Goal: Use online tool/utility: Utilize a website feature to perform a specific function

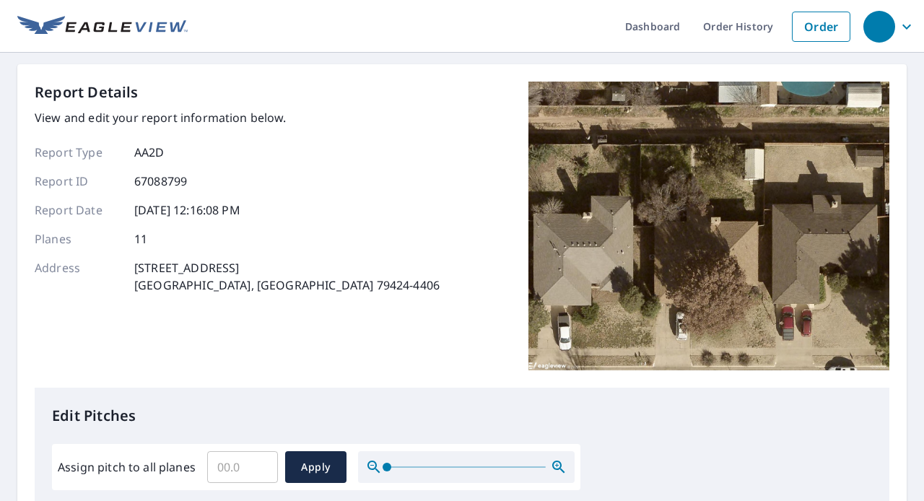
click at [137, 248] on div "Report Type AA2D Report ID 67088799 Report Date [DATE] 12:16:08 PM Planes 11 Ad…" at bounding box center [237, 219] width 405 height 150
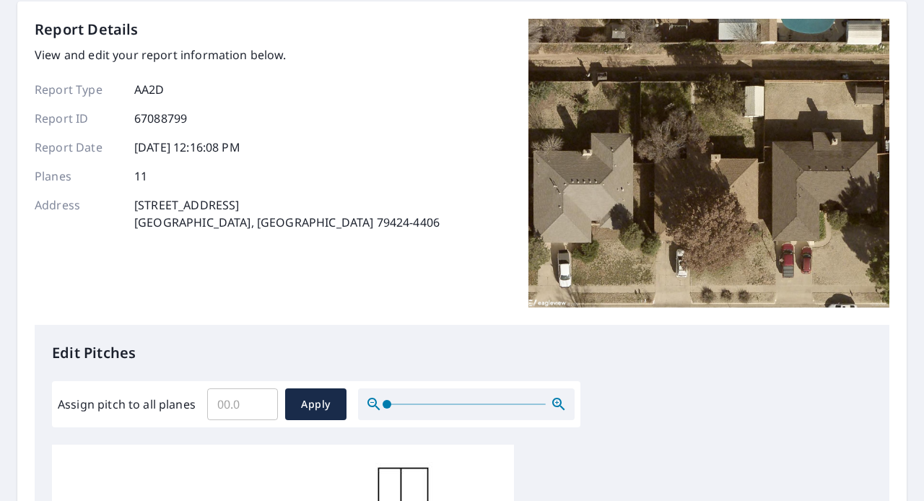
scroll to position [217, 0]
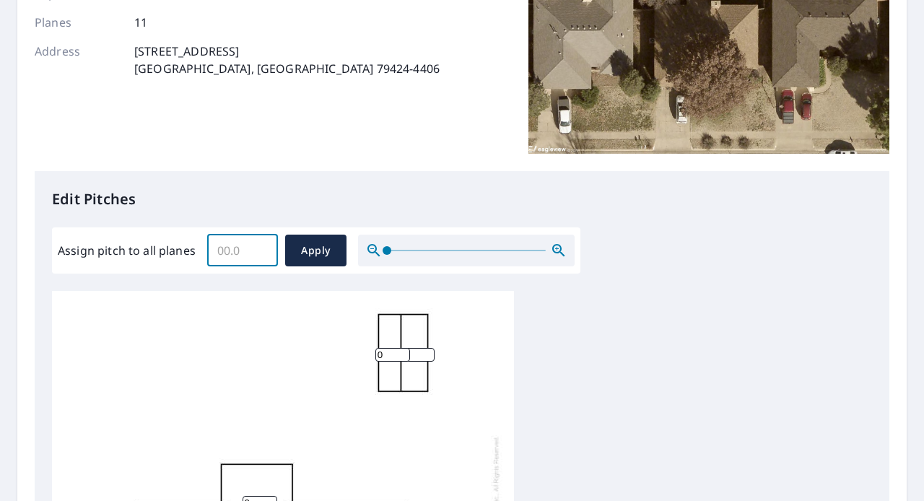
click at [251, 258] on input "Assign pitch to all planes" at bounding box center [242, 250] width 71 height 40
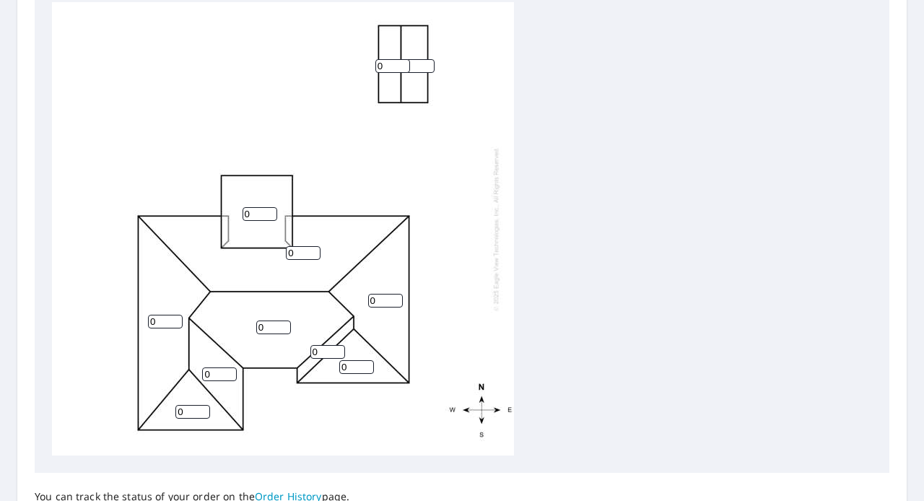
scroll to position [289, 0]
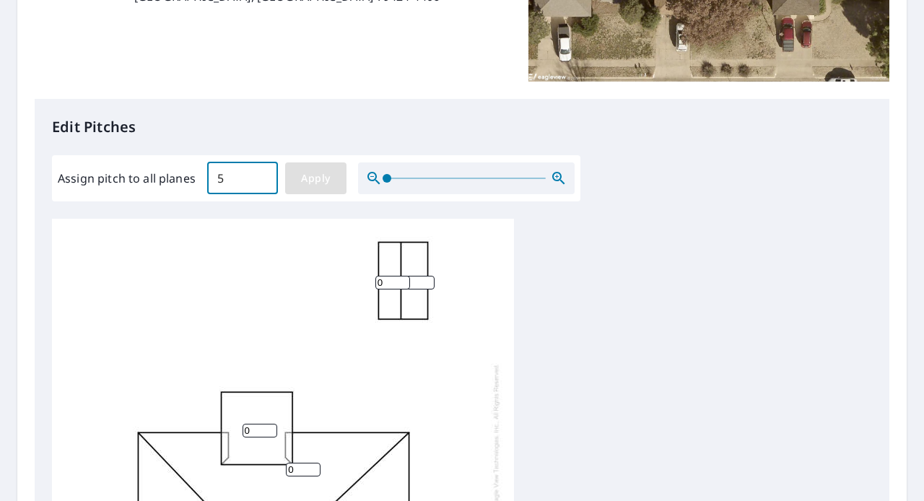
type input "5"
click at [323, 182] on span "Apply" at bounding box center [316, 179] width 38 height 18
type input "5"
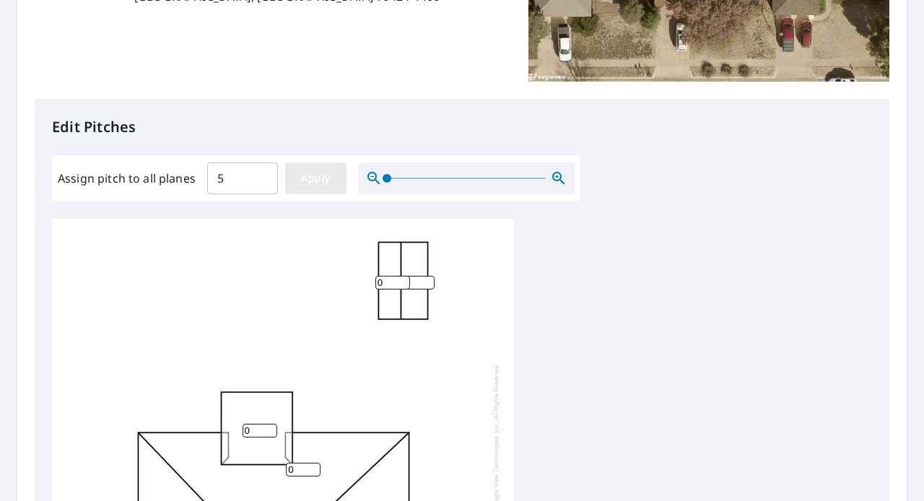
type input "5"
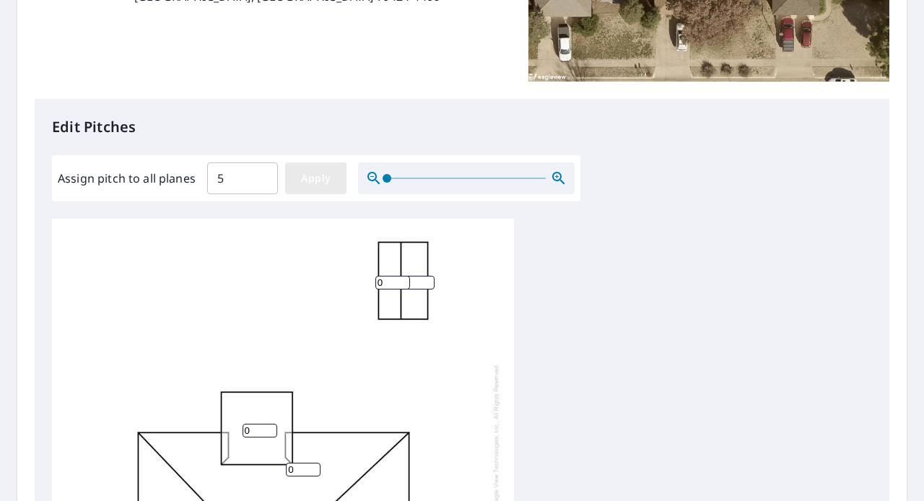
type input "5"
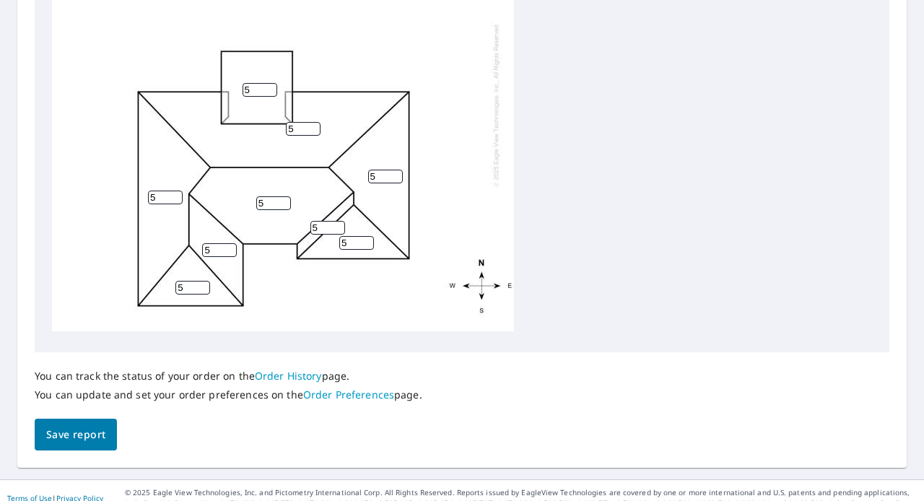
scroll to position [641, 0]
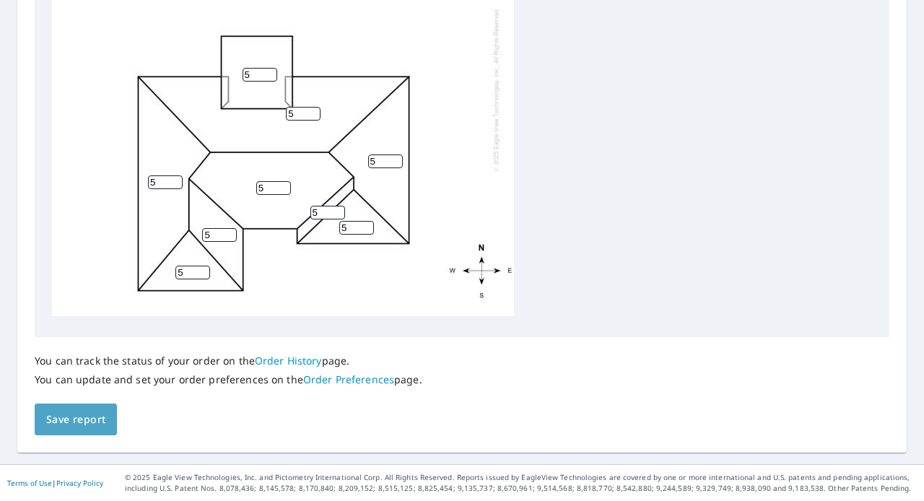
click at [82, 420] on span "Save report" at bounding box center [75, 420] width 59 height 18
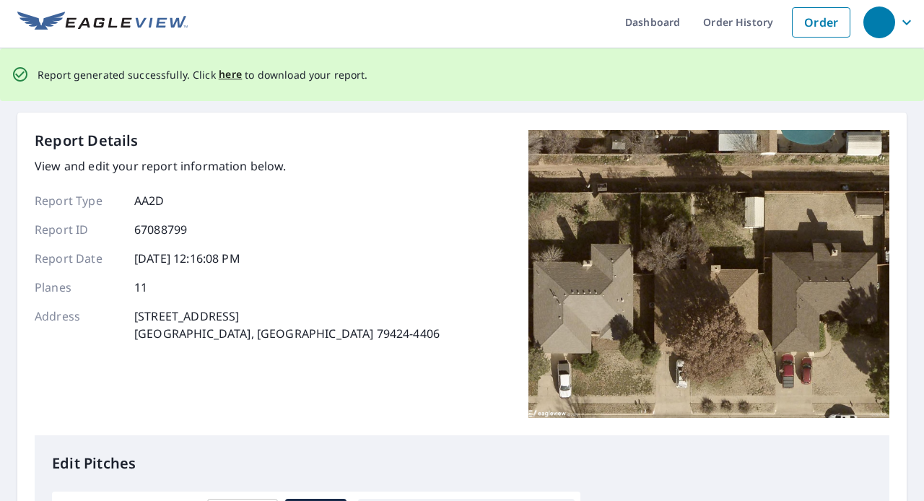
scroll to position [0, 0]
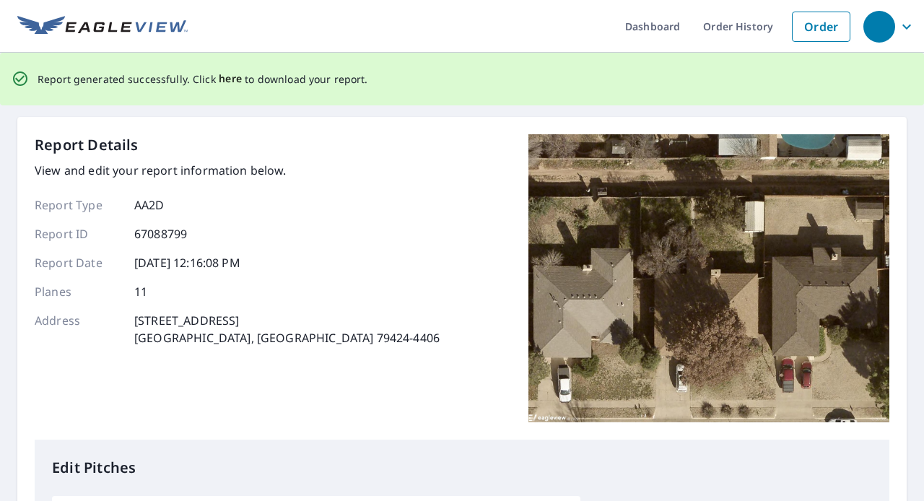
click at [219, 77] on span "here" at bounding box center [231, 79] width 24 height 18
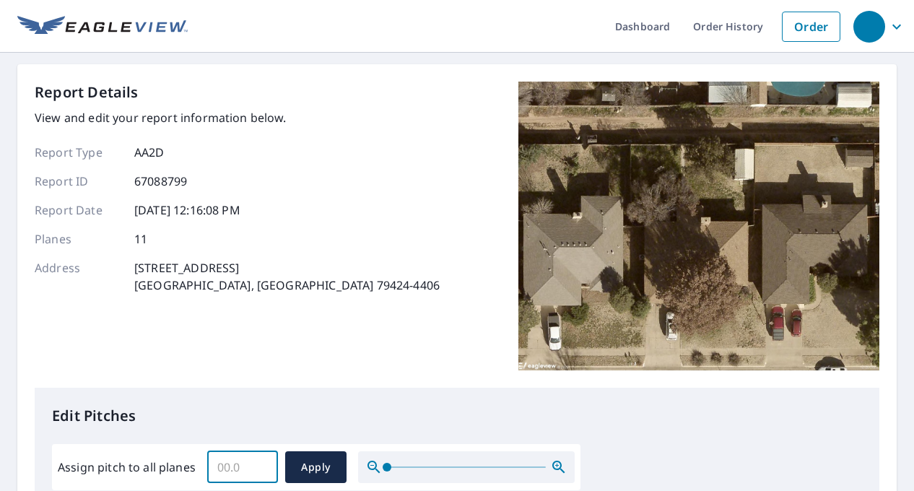
click at [232, 468] on input "Assign pitch to all planes" at bounding box center [242, 467] width 71 height 40
type input "5"
click at [326, 461] on span "Apply" at bounding box center [316, 467] width 38 height 18
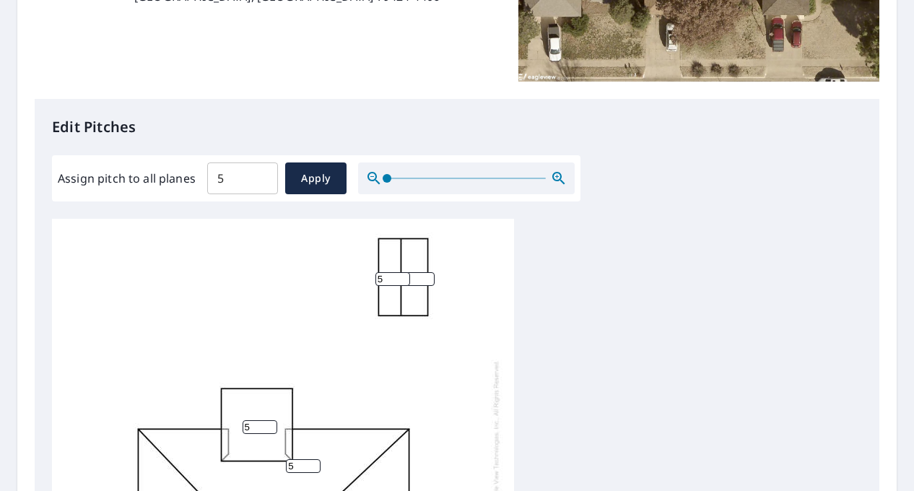
scroll to position [14, 0]
click at [254, 420] on input "5" at bounding box center [260, 427] width 35 height 14
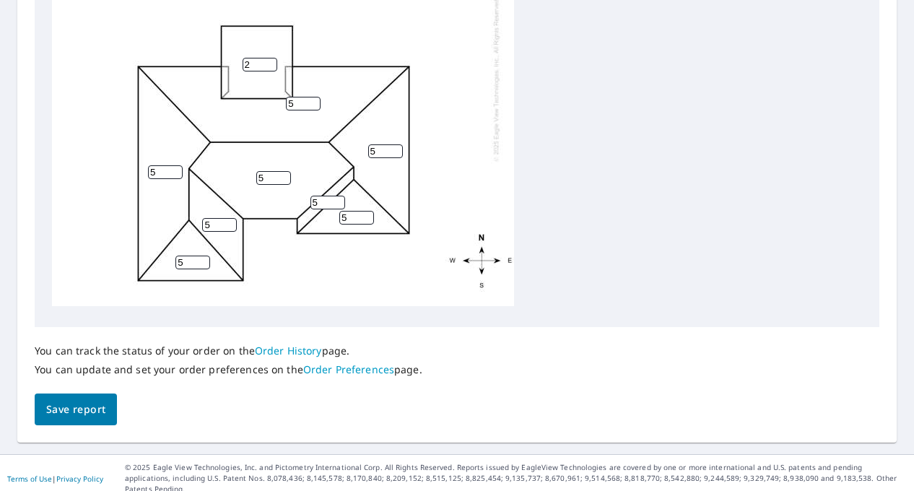
type input "2"
click at [105, 403] on button "Save report" at bounding box center [76, 409] width 82 height 32
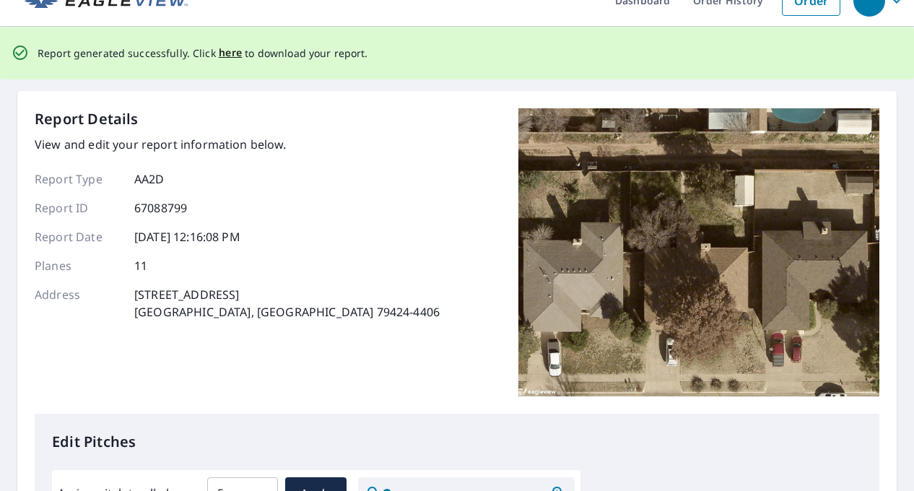
scroll to position [0, 0]
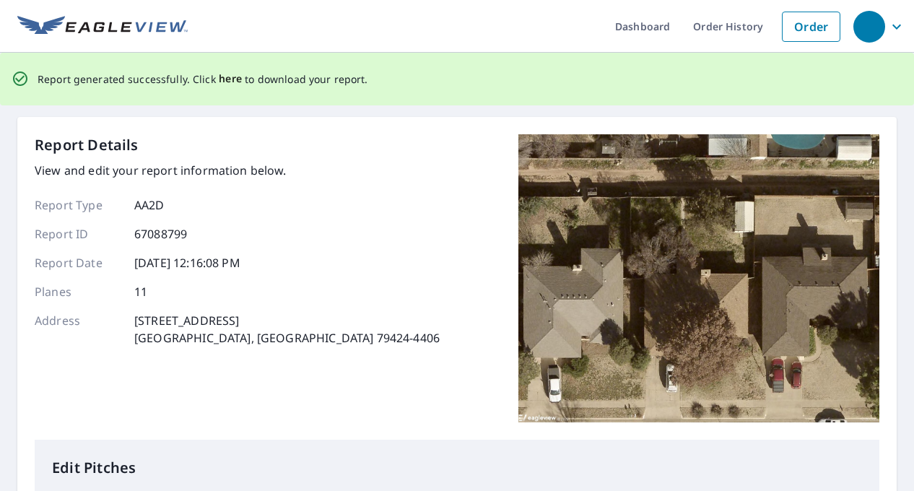
click at [227, 80] on span "here" at bounding box center [231, 79] width 24 height 18
